Goal: Information Seeking & Learning: Learn about a topic

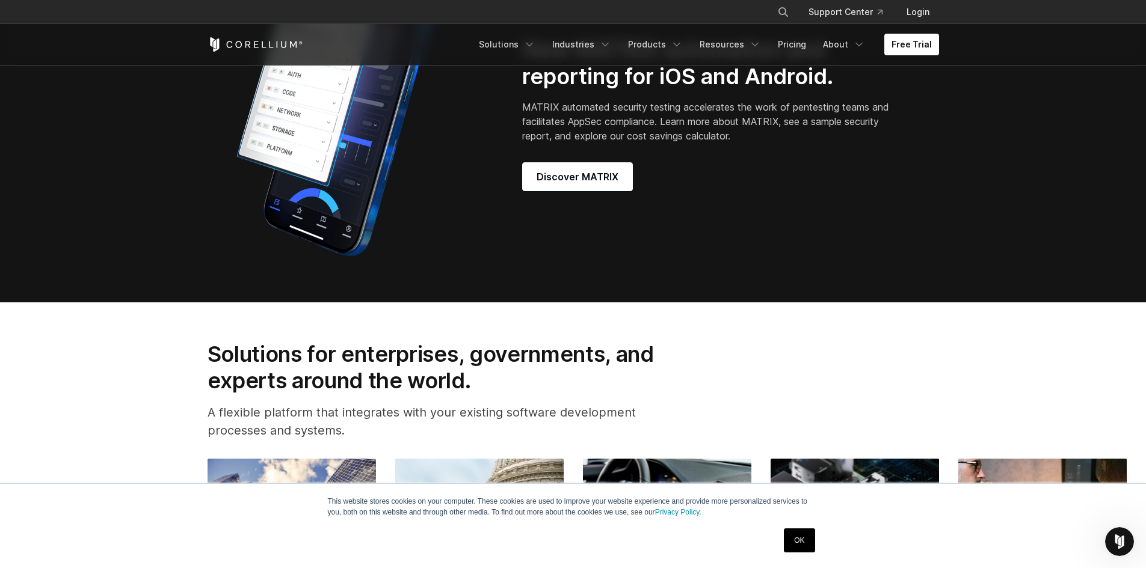
scroll to position [1323, 0]
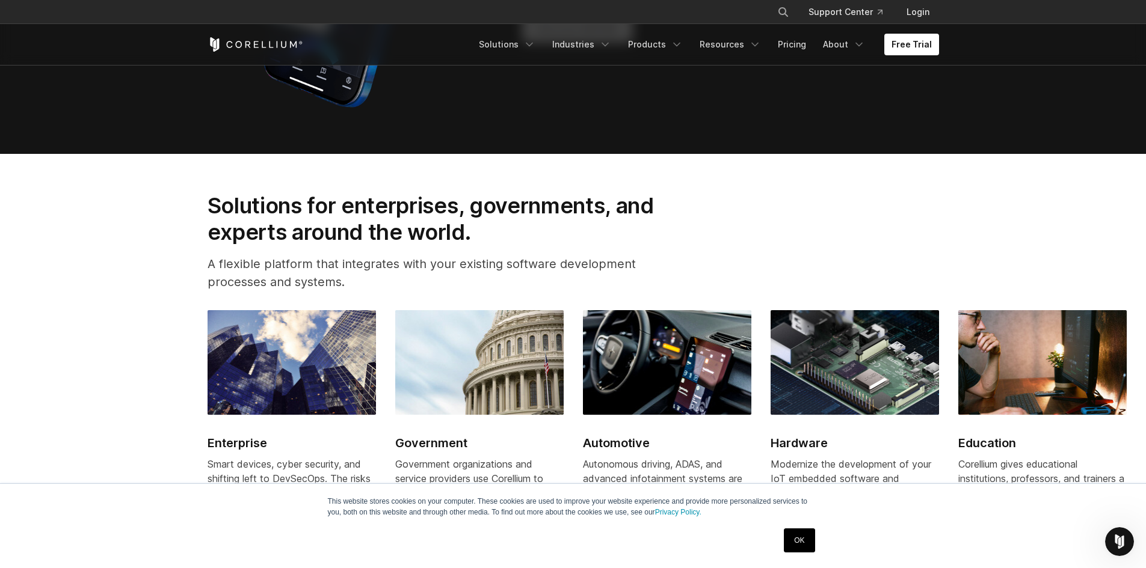
click at [791, 542] on link "OK" at bounding box center [799, 541] width 31 height 24
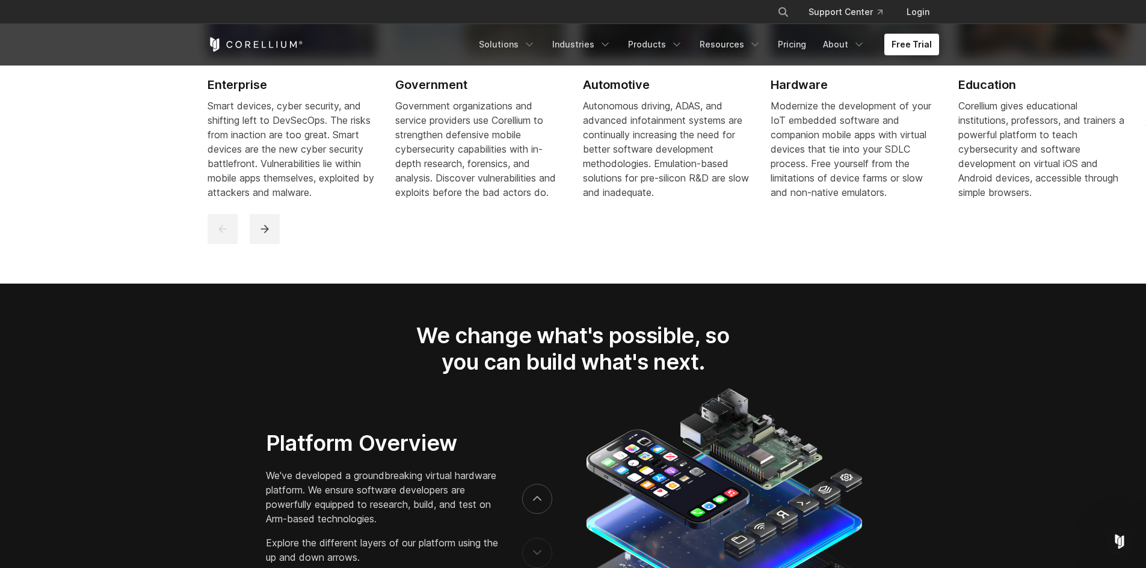
scroll to position [1804, 0]
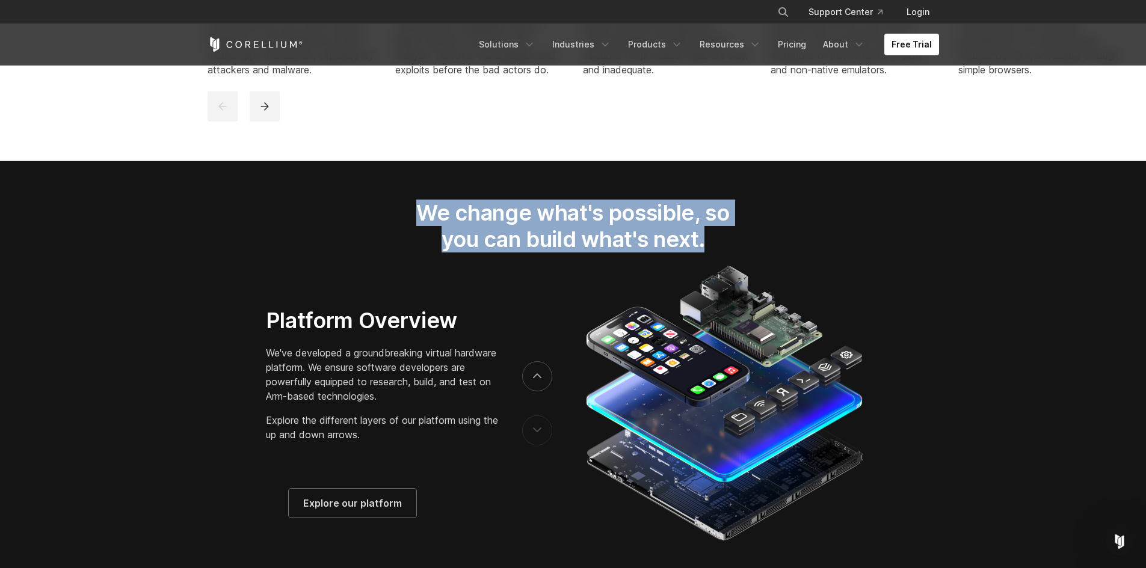
drag, startPoint x: 414, startPoint y: 225, endPoint x: 749, endPoint y: 258, distance: 337.3
click at [749, 253] on h2 "We change what's possible, so you can build what's next." at bounding box center [573, 227] width 354 height 54
click at [734, 253] on h2 "We change what's possible, so you can build what's next." at bounding box center [573, 227] width 354 height 54
drag, startPoint x: 734, startPoint y: 256, endPoint x: 334, endPoint y: 210, distance: 402.6
click at [338, 209] on section "We change what's possible, so you can build what's next." at bounding box center [573, 372] width 1146 height 423
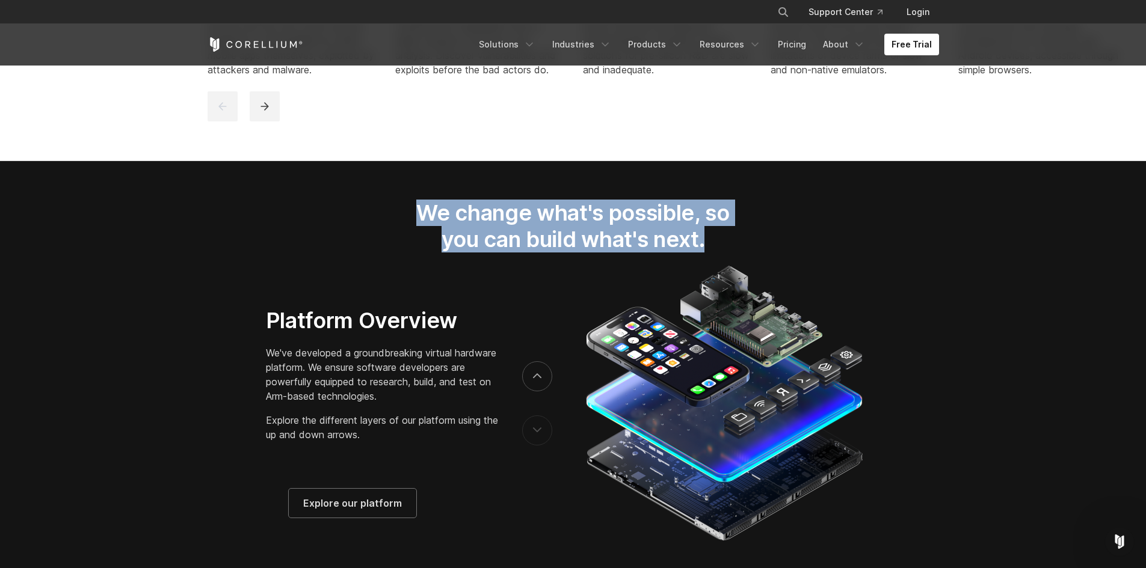
click at [334, 210] on div "We change what's possible, so you can build what's next." at bounding box center [572, 231] width 755 height 63
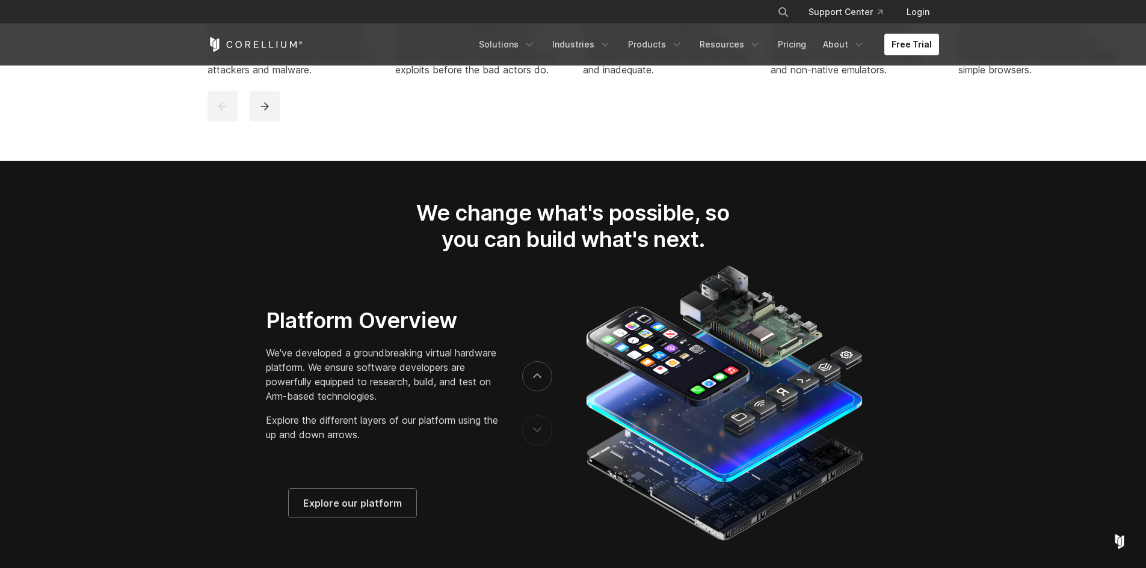
scroll to position [1684, 0]
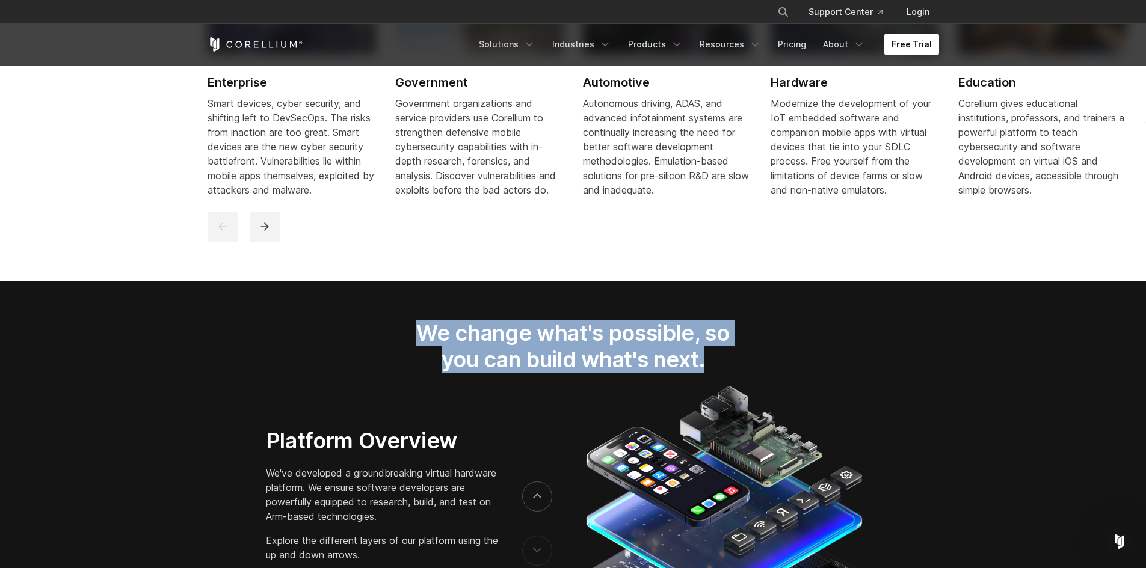
drag, startPoint x: 389, startPoint y: 344, endPoint x: 892, endPoint y: 380, distance: 504.7
click at [892, 380] on div "We change what's possible, so you can build what's next." at bounding box center [572, 351] width 755 height 63
click at [891, 379] on div "We change what's possible, so you can build what's next." at bounding box center [572, 351] width 755 height 63
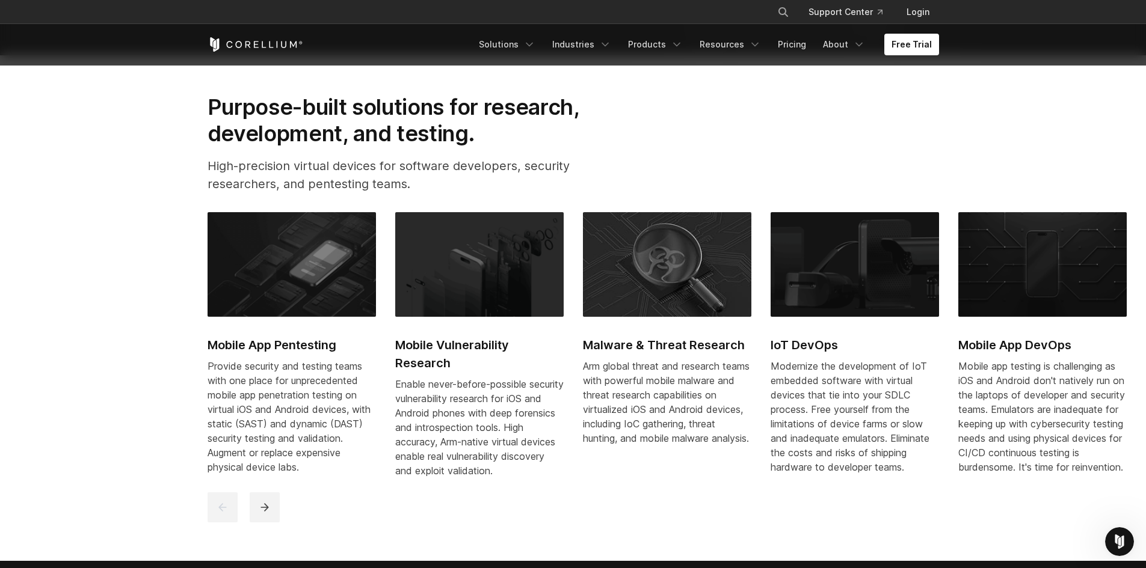
scroll to position [0, 0]
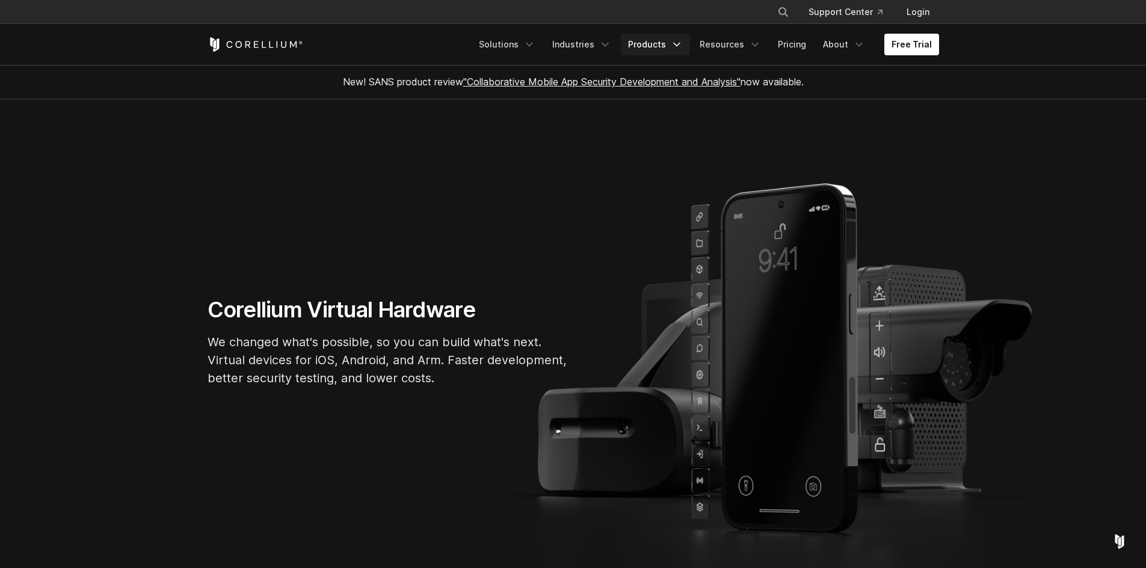
click at [676, 42] on icon "Navigation Menu" at bounding box center [677, 44] width 12 height 12
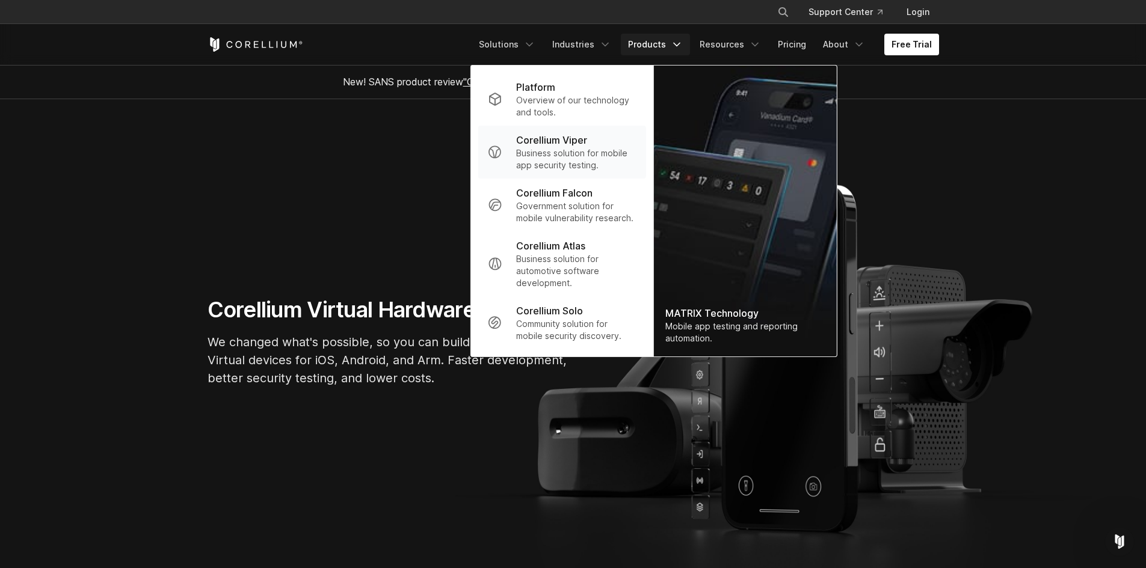
click at [588, 173] on link "Corellium Viper Business solution for mobile app security testing." at bounding box center [562, 152] width 168 height 53
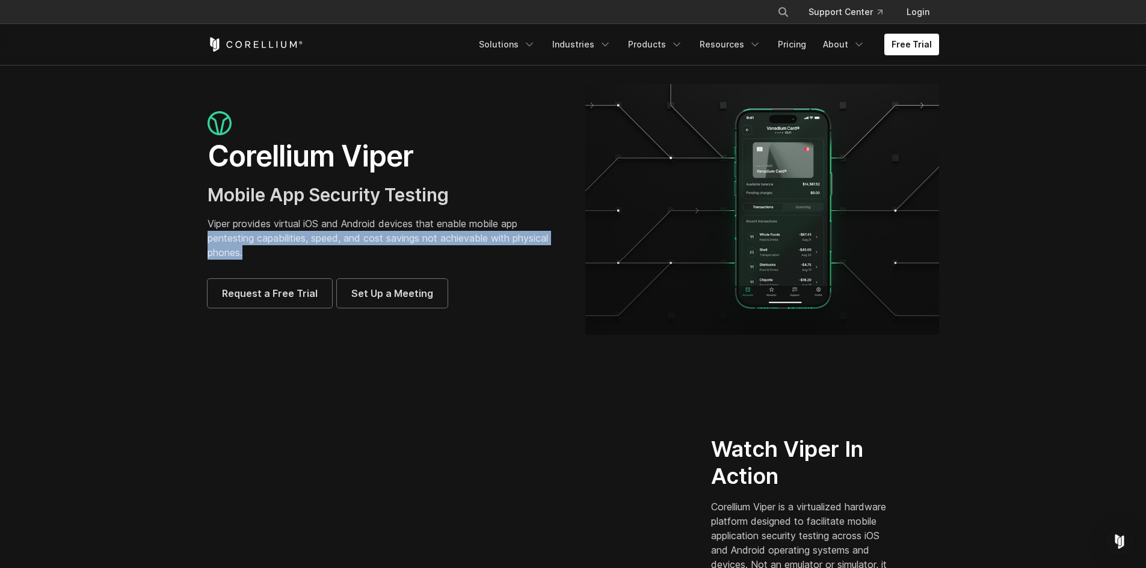
drag, startPoint x: 205, startPoint y: 241, endPoint x: 325, endPoint y: 248, distance: 120.5
click at [325, 248] on div "Corellium Viper Mobile App Security Testing Viper provides virtual iOS and Andr…" at bounding box center [384, 209] width 378 height 197
click at [325, 248] on p "Viper provides virtual iOS and Android devices that enable mobile app pentestin…" at bounding box center [385, 238] width 354 height 43
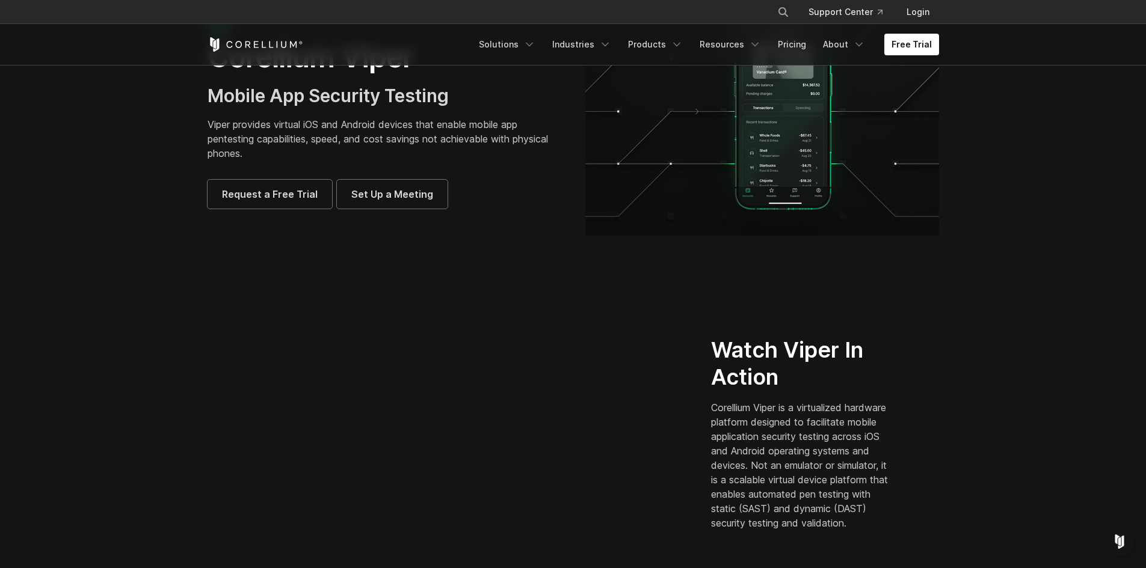
scroll to position [120, 0]
